Goal: Transaction & Acquisition: Purchase product/service

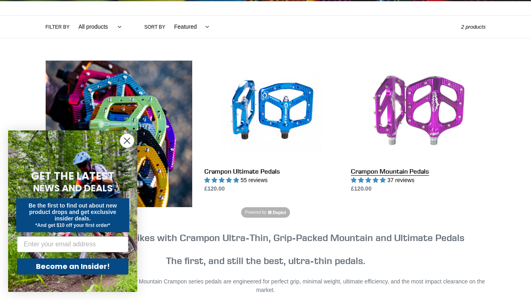
scroll to position [184, 0]
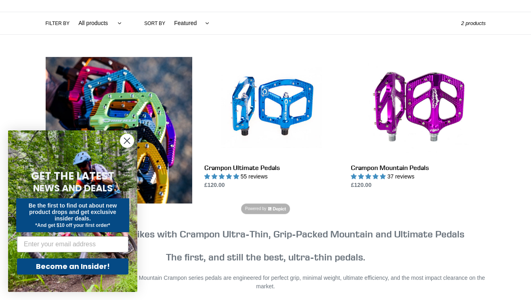
click at [122, 143] on circle "Close dialog" at bounding box center [126, 140] width 13 height 13
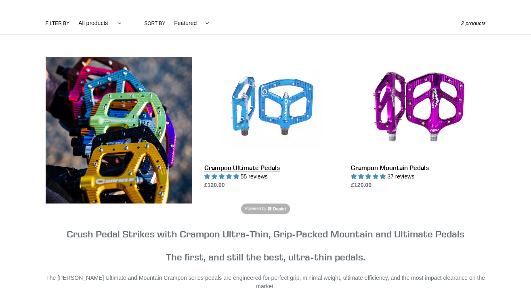
click at [271, 166] on link "Crampon Ultimate Pedals" at bounding box center [271, 123] width 134 height 132
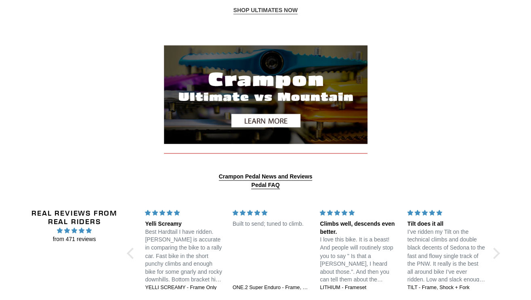
scroll to position [963, 0]
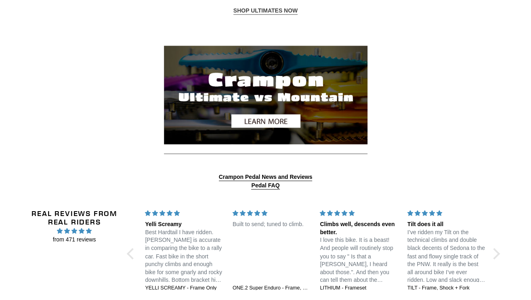
click at [250, 118] on img at bounding box center [266, 95] width 204 height 99
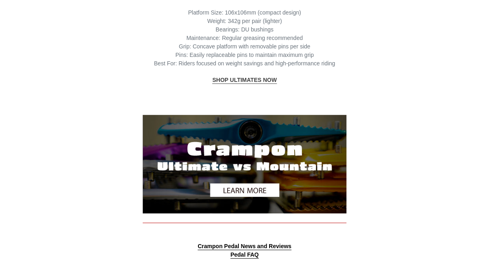
scroll to position [896, 0]
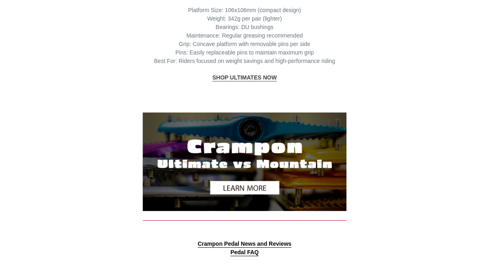
click at [263, 74] on strong "SHOP ULTIMATES NOW" at bounding box center [244, 77] width 64 height 6
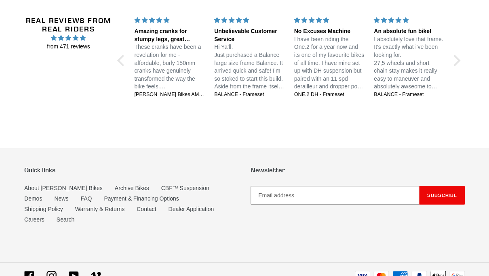
scroll to position [1159, 0]
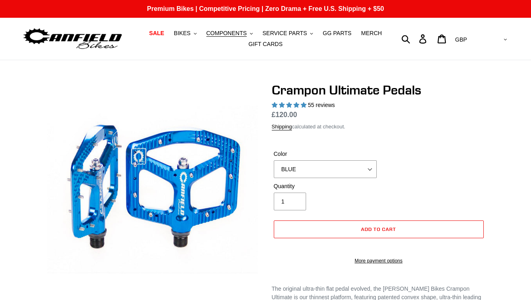
select select "highest-rating"
click at [370, 168] on select "BLUE RED PURPLE STEALTH BRONZE GREY [GEOGRAPHIC_DATA] BLACK POLISHED [GEOGRAPHI…" at bounding box center [325, 169] width 103 height 18
select select "BLACK"
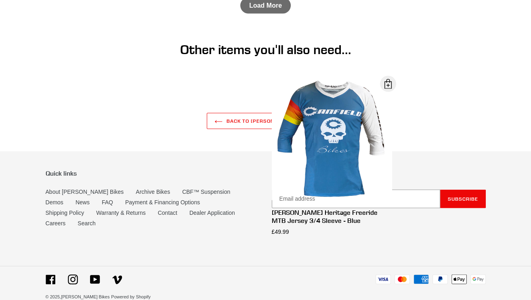
scroll to position [1274, 0]
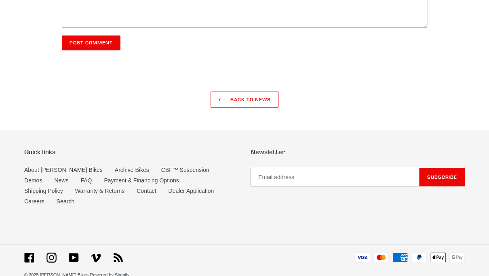
scroll to position [2148, 0]
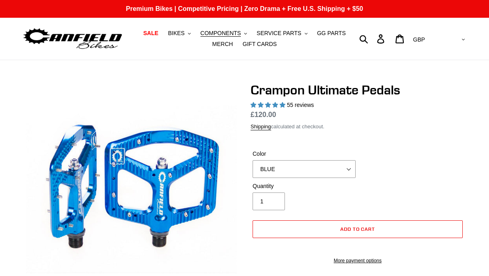
select select "highest-rating"
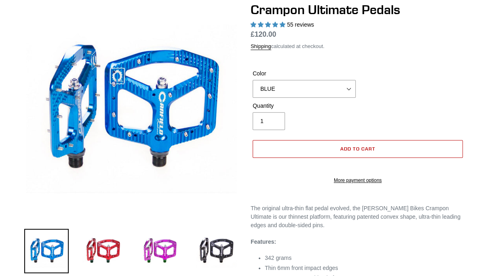
scroll to position [81, 0]
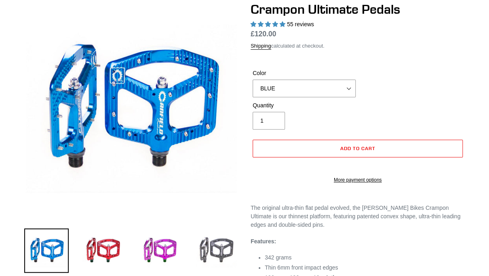
click at [218, 260] on img at bounding box center [216, 251] width 44 height 44
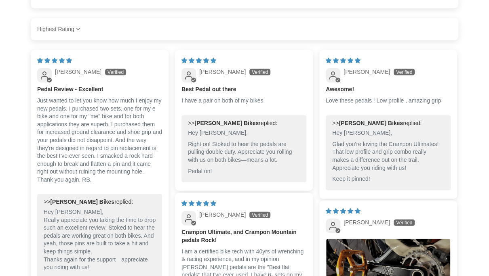
scroll to position [678, 0]
